Goal: Transaction & Acquisition: Purchase product/service

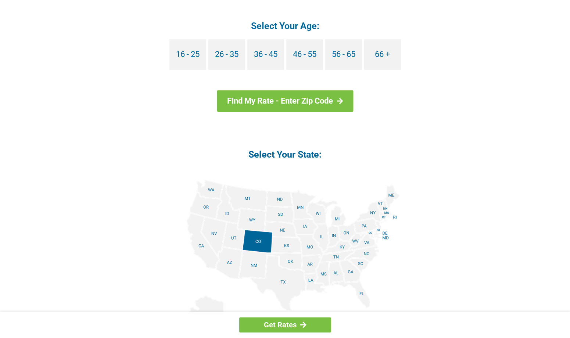
scroll to position [772, 0]
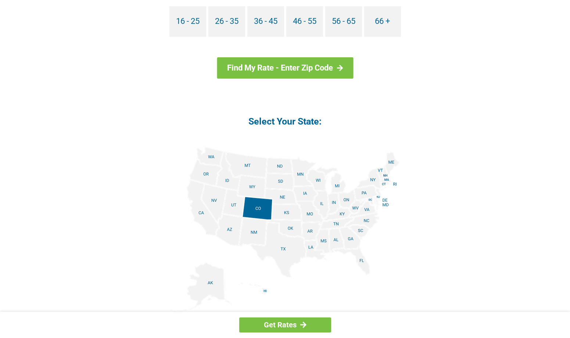
click at [207, 196] on img at bounding box center [286, 230] width 230 height 166
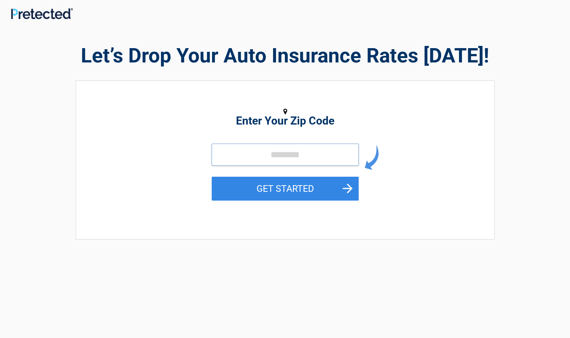
click at [298, 150] on input "tel" at bounding box center [285, 155] width 147 height 22
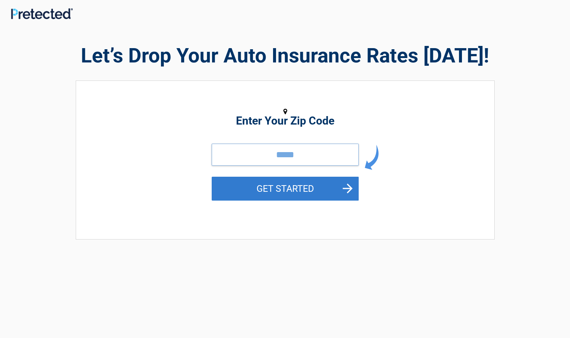
type input "*****"
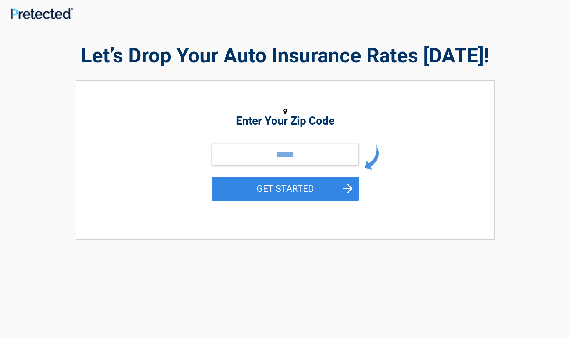
click at [294, 187] on button "GET STARTED" at bounding box center [285, 189] width 147 height 24
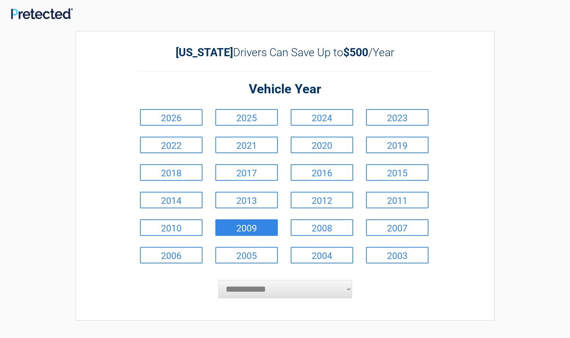
click at [242, 228] on link "2009" at bounding box center [247, 228] width 63 height 17
